Goal: Task Accomplishment & Management: Manage account settings

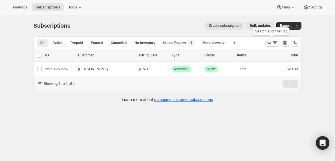
click at [274, 44] on icon "Search and filter results" at bounding box center [275, 43] width 6 height 6
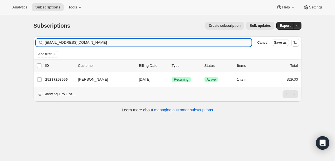
click at [91, 42] on input "cyounger64@gmail.com" at bounding box center [148, 43] width 207 height 8
type input "minryanbrooks@gmail.com"
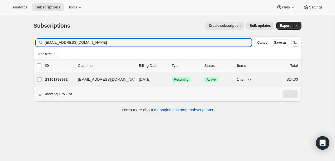
click at [58, 79] on p "23161798972" at bounding box center [59, 80] width 28 height 6
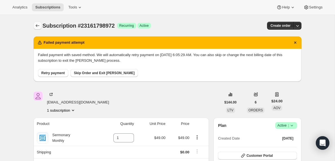
click at [37, 25] on icon "Subscriptions" at bounding box center [38, 25] width 4 height 3
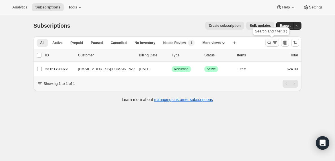
click at [275, 43] on icon "Search and filter results" at bounding box center [275, 43] width 6 height 6
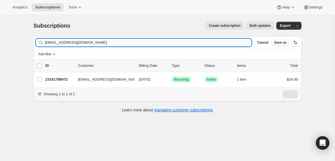
click at [94, 43] on input "minryanbrooks@gmail.com" at bounding box center [148, 43] width 207 height 8
type input "shelby@morganministries.com"
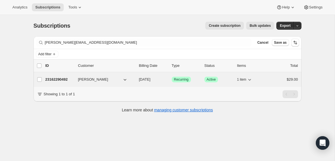
click at [54, 80] on p "23162290492" at bounding box center [59, 80] width 28 height 6
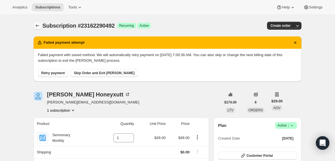
click at [39, 26] on icon "Subscriptions" at bounding box center [38, 26] width 6 height 6
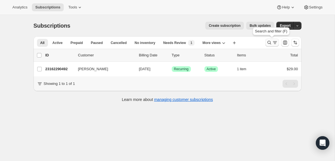
click at [276, 43] on icon "Search and filter results" at bounding box center [275, 43] width 6 height 6
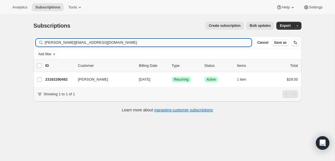
click at [117, 42] on input "shelby@morganministries.com" at bounding box center [148, 43] width 207 height 8
type input "travisalston1961@gmail.com"
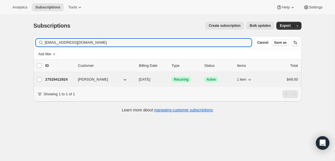
click at [67, 79] on p "27529412924" at bounding box center [59, 80] width 28 height 6
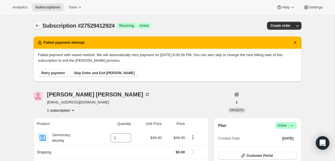
click at [36, 26] on icon "Subscriptions" at bounding box center [38, 26] width 6 height 6
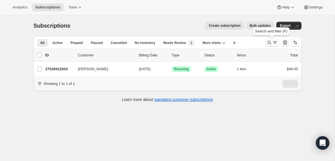
click at [274, 44] on icon "Search and filter results" at bounding box center [275, 43] width 6 height 6
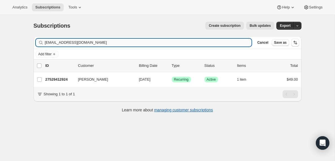
click at [103, 44] on input "travisalston1961@gmail.com" at bounding box center [148, 43] width 207 height 8
type input "[EMAIL_ADDRESS][DOMAIN_NAME]"
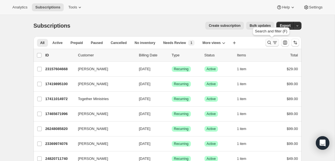
click at [274, 42] on icon "Search and filter results" at bounding box center [275, 43] width 6 height 6
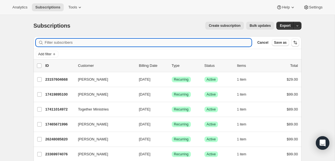
click at [93, 43] on input "Filter subscribers" at bounding box center [148, 43] width 207 height 8
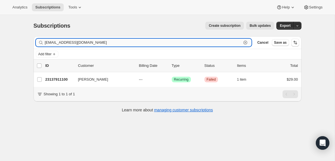
click at [76, 43] on input "[EMAIL_ADDRESS][DOMAIN_NAME]" at bounding box center [143, 43] width 197 height 8
paste input "[PERSON_NAME][EMAIL_ADDRESS][PERSON_NAME][DOMAIN_NAME]"
click at [63, 43] on input "[PERSON_NAME][EMAIL_ADDRESS][PERSON_NAME][DOMAIN_NAME]" at bounding box center [143, 43] width 197 height 8
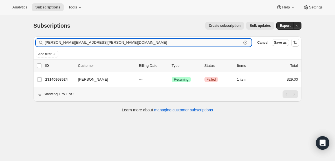
click at [63, 43] on input "[PERSON_NAME][EMAIL_ADDRESS][PERSON_NAME][DOMAIN_NAME]" at bounding box center [143, 43] width 197 height 8
paste input "[EMAIL_ADDRESS][DOMAIN_NAME]"
click at [108, 44] on input "[EMAIL_ADDRESS][DOMAIN_NAME]" at bounding box center [143, 43] width 197 height 8
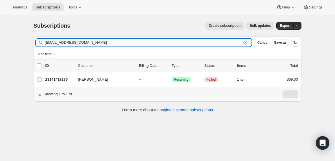
click at [108, 44] on input "[EMAIL_ADDRESS][DOMAIN_NAME]" at bounding box center [143, 43] width 197 height 8
paste input "[DEMOGRAPHIC_DATA]"
click at [102, 42] on input "[EMAIL_ADDRESS][DOMAIN_NAME]" at bounding box center [143, 43] width 197 height 8
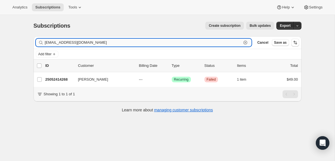
click at [102, 42] on input "[EMAIL_ADDRESS][DOMAIN_NAME]" at bounding box center [143, 43] width 197 height 8
paste input "focusedwarrior35"
click at [63, 42] on input "[EMAIL_ADDRESS][DOMAIN_NAME]" at bounding box center [143, 43] width 197 height 8
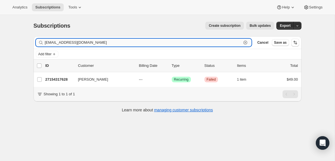
click at [63, 42] on input "[EMAIL_ADDRESS][DOMAIN_NAME]" at bounding box center [143, 43] width 197 height 8
paste input "[PERSON_NAME].edgar1"
click at [80, 43] on input "[PERSON_NAME][EMAIL_ADDRESS][DOMAIN_NAME]" at bounding box center [143, 43] width 197 height 8
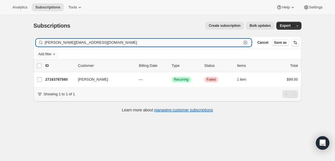
click at [80, 43] on input "[PERSON_NAME][EMAIL_ADDRESS][DOMAIN_NAME]" at bounding box center [143, 43] width 197 height 8
paste input "ereed6136"
click at [81, 43] on input "[EMAIL_ADDRESS][DOMAIN_NAME]" at bounding box center [143, 43] width 197 height 8
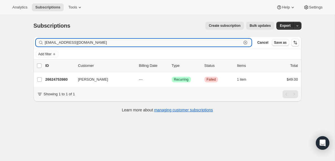
paste input "[EMAIL_ADDRESS][DOMAIN_NAME]"
type input "[EMAIL_ADDRESS][DOMAIN_NAME]"
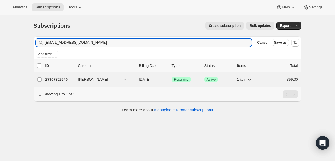
click at [62, 80] on p "27307802940" at bounding box center [59, 80] width 28 height 6
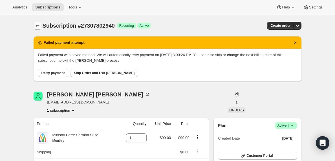
click at [36, 25] on icon "Subscriptions" at bounding box center [38, 25] width 4 height 3
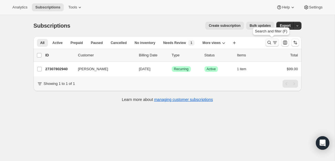
click at [274, 43] on icon "Search and filter results" at bounding box center [275, 43] width 6 height 6
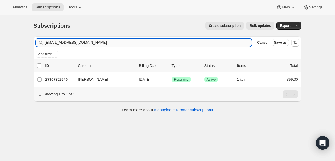
click at [111, 43] on input "[EMAIL_ADDRESS][DOMAIN_NAME]" at bounding box center [148, 43] width 207 height 8
type input "[PERSON_NAME][EMAIL_ADDRESS][PERSON_NAME][DOMAIN_NAME]"
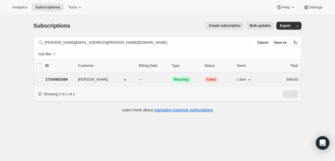
click at [61, 79] on p "27308982588" at bounding box center [59, 80] width 28 height 6
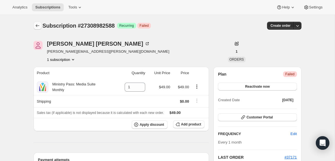
click at [38, 27] on icon "Subscriptions" at bounding box center [38, 26] width 6 height 6
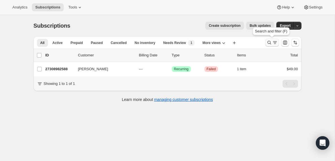
click at [274, 43] on icon "Search and filter results" at bounding box center [275, 43] width 6 height 6
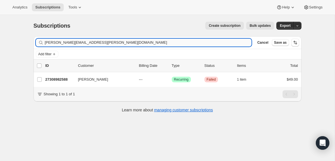
click at [129, 42] on input "[PERSON_NAME][EMAIL_ADDRESS][PERSON_NAME][DOMAIN_NAME]" at bounding box center [148, 43] width 207 height 8
type input "[EMAIL_ADDRESS][DOMAIN_NAME]"
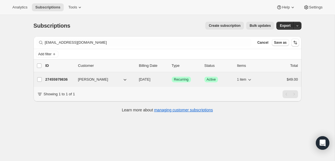
click at [61, 79] on p "27455979836" at bounding box center [59, 80] width 28 height 6
